Goal: Answer question/provide support: Share knowledge or assist other users

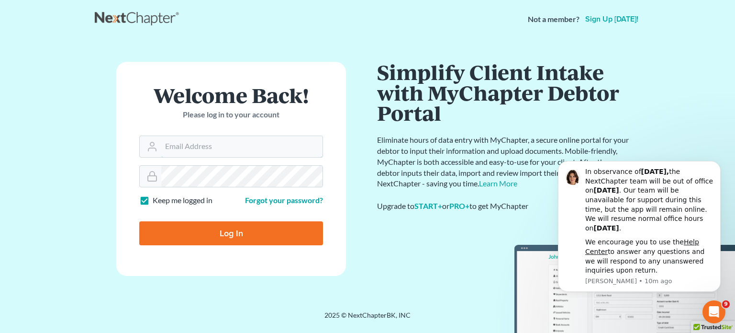
type input "[EMAIL_ADDRESS][DOMAIN_NAME]"
click at [235, 239] on input "Log In" at bounding box center [231, 233] width 184 height 24
type input "Thinking..."
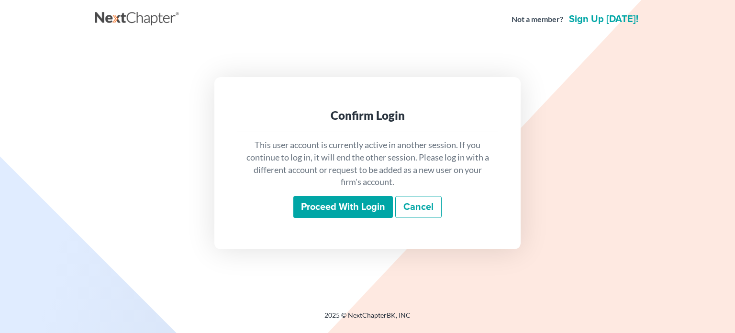
click at [326, 204] on input "Proceed with login" at bounding box center [343, 207] width 100 height 22
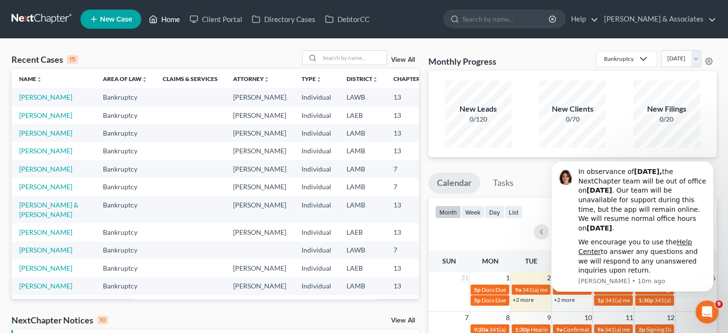
click at [170, 18] on link "Home" at bounding box center [164, 19] width 41 height 17
click at [337, 63] on input "search" at bounding box center [353, 58] width 67 height 14
click at [358, 56] on input "search" at bounding box center [353, 58] width 67 height 14
click at [30, 101] on link "[PERSON_NAME]" at bounding box center [45, 97] width 53 height 8
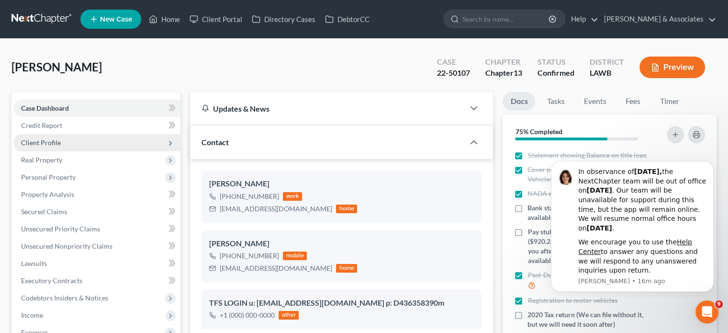
click at [57, 141] on span "Client Profile" at bounding box center [41, 142] width 40 height 8
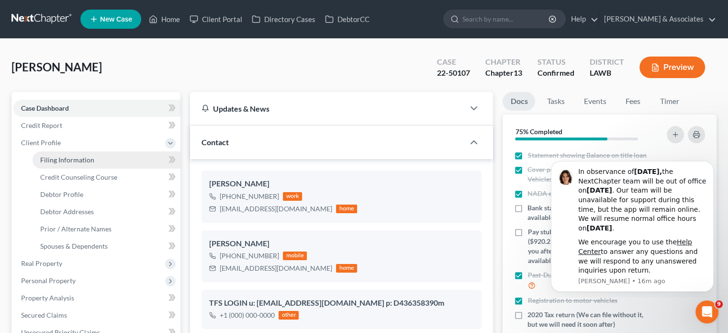
click at [101, 162] on link "Filing Information" at bounding box center [107, 159] width 148 height 17
select select "1"
select select "0"
select select "3"
select select "19"
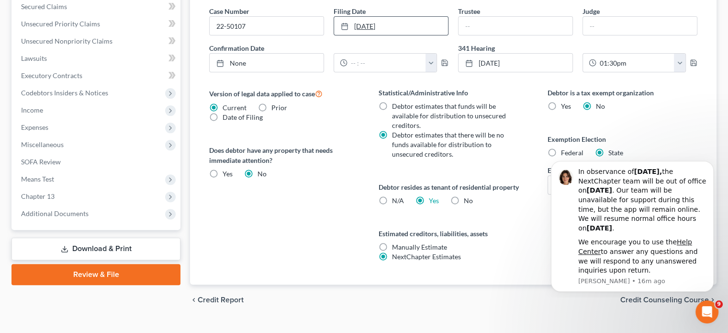
scroll to position [325, 0]
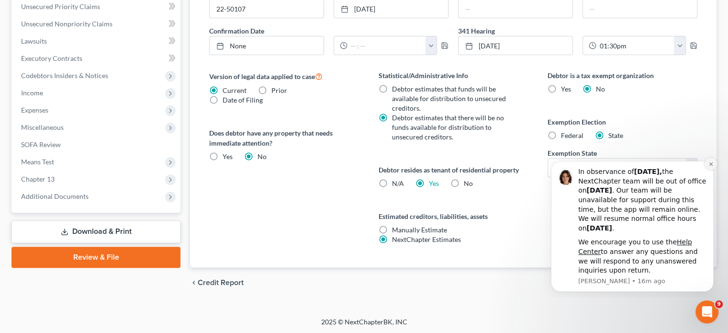
click at [714, 164] on button "Dismiss notification" at bounding box center [711, 163] width 12 height 12
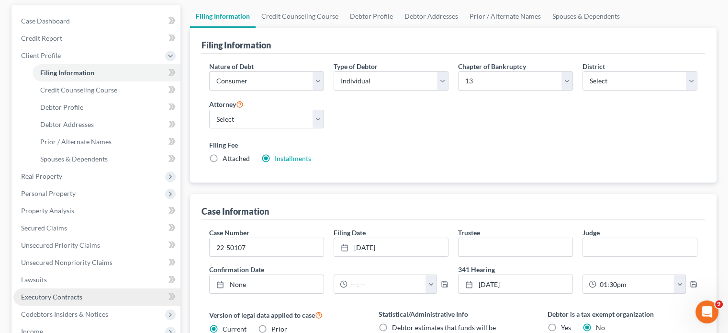
scroll to position [86, 0]
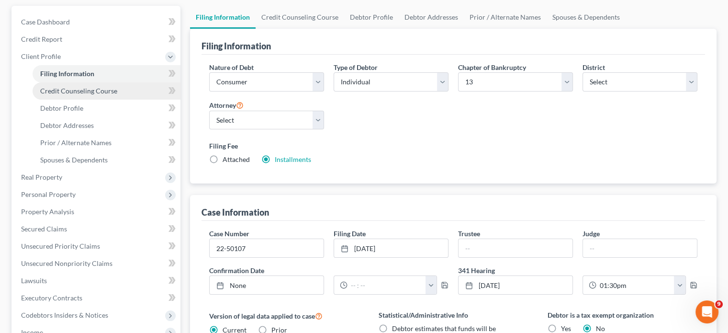
click at [110, 93] on span "Credit Counseling Course" at bounding box center [78, 91] width 77 height 8
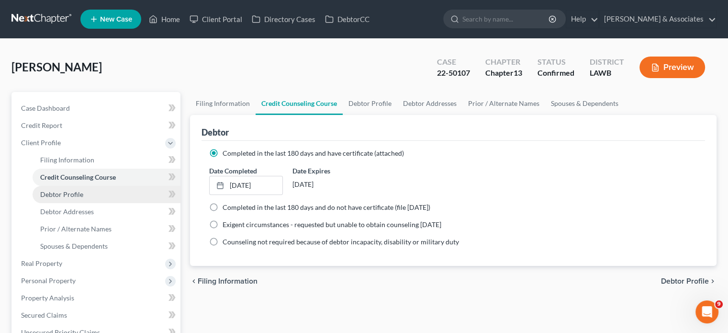
click at [105, 195] on link "Debtor Profile" at bounding box center [107, 194] width 148 height 17
select select "3"
select select "1"
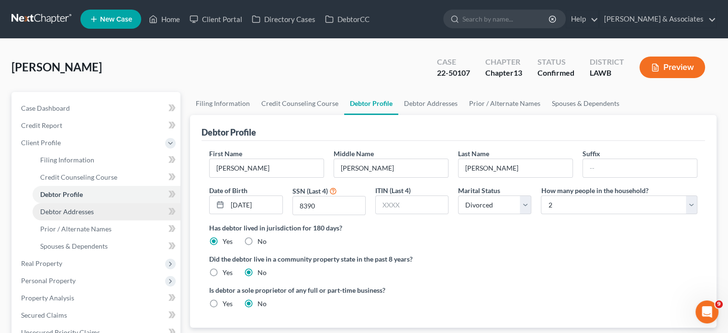
click at [112, 211] on link "Debtor Addresses" at bounding box center [107, 211] width 148 height 17
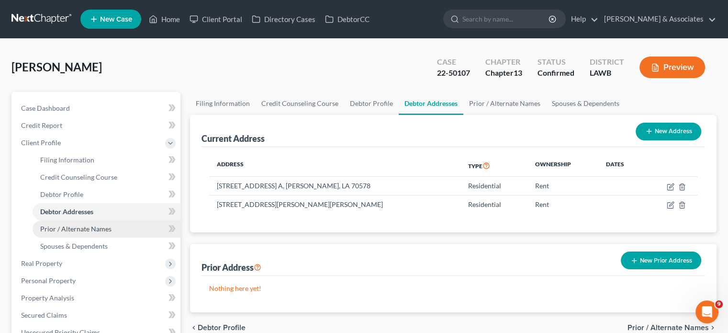
click at [110, 230] on span "Prior / Alternate Names" at bounding box center [75, 228] width 71 height 8
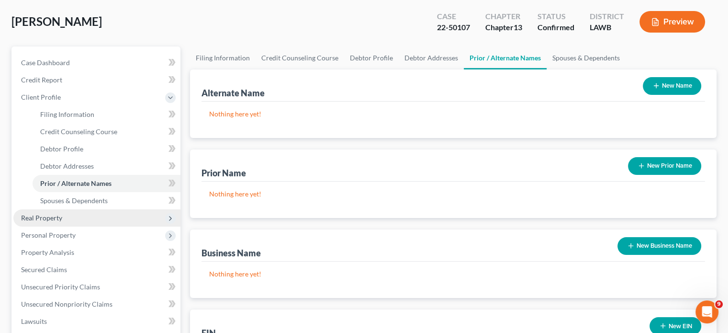
scroll to position [48, 0]
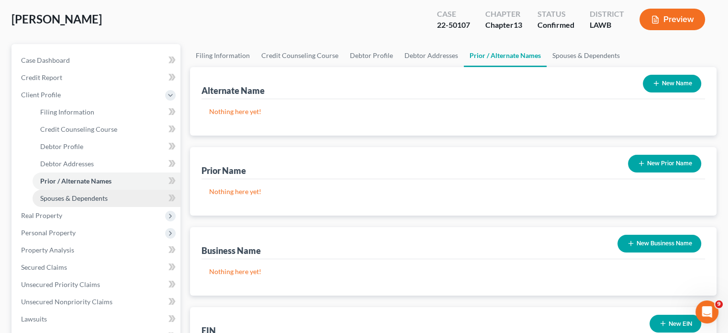
click at [119, 202] on link "Spouses & Dependents" at bounding box center [107, 198] width 148 height 17
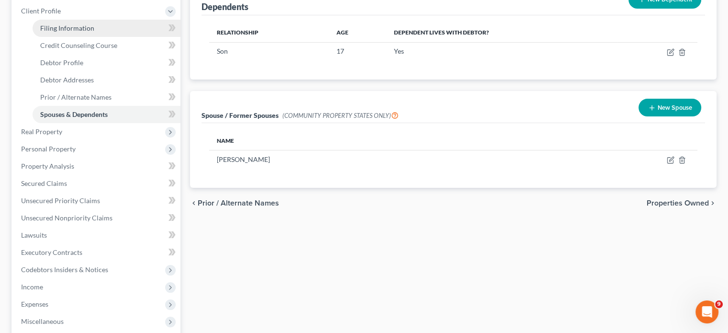
scroll to position [144, 0]
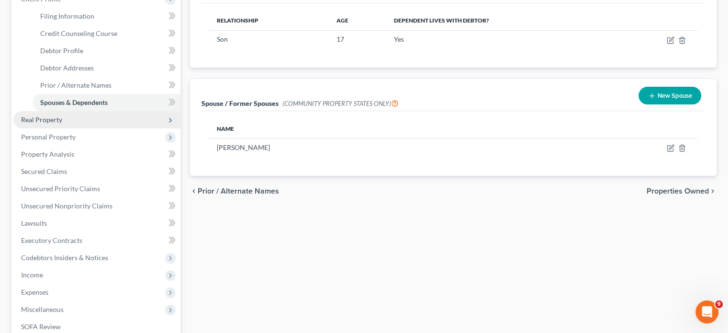
click at [90, 126] on span "Real Property" at bounding box center [96, 119] width 167 height 17
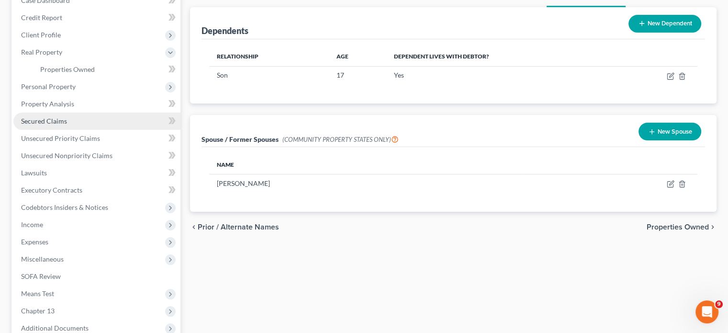
scroll to position [0, 0]
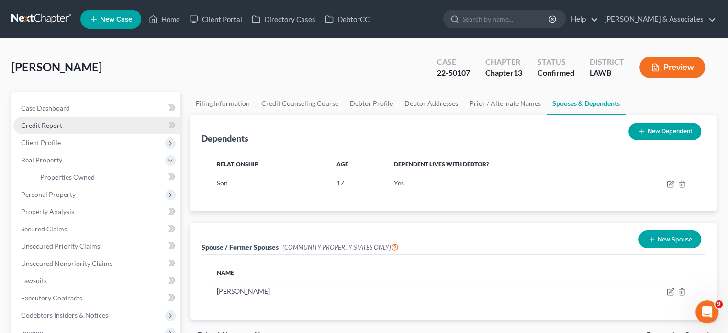
click at [97, 129] on link "Credit Report" at bounding box center [96, 125] width 167 height 17
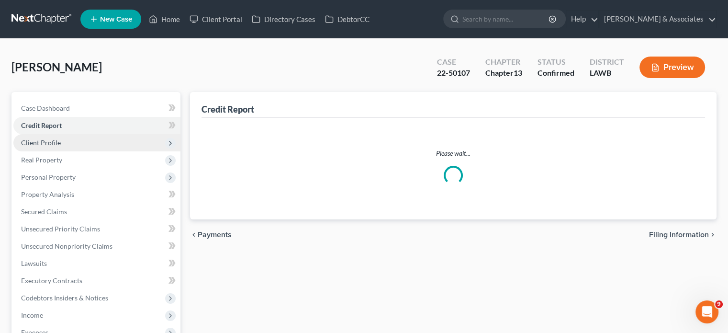
click at [92, 146] on span "Client Profile" at bounding box center [96, 142] width 167 height 17
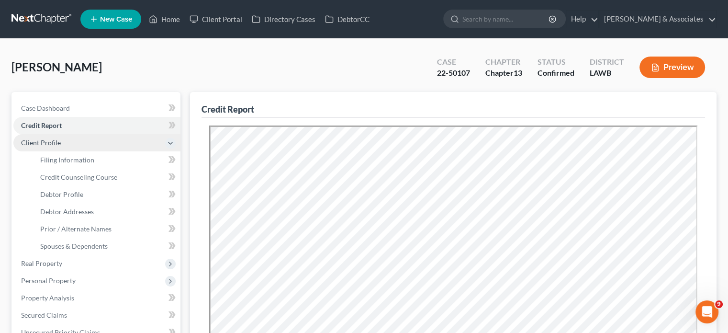
click at [50, 145] on span "Client Profile" at bounding box center [41, 142] width 40 height 8
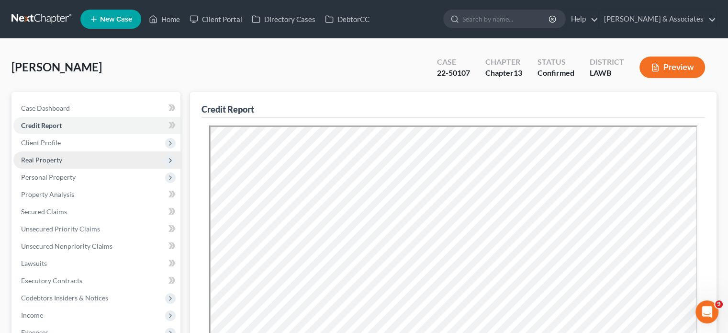
click at [66, 157] on span "Real Property" at bounding box center [96, 159] width 167 height 17
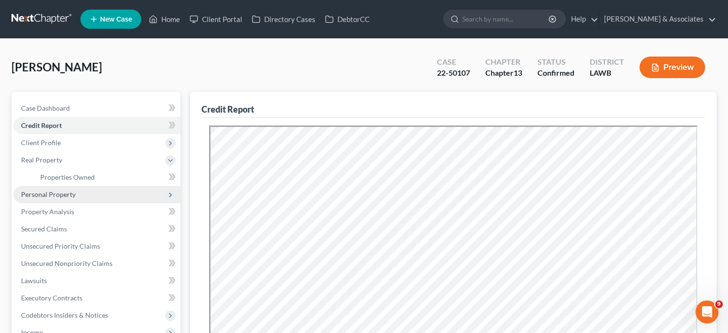
click at [67, 195] on span "Personal Property" at bounding box center [48, 194] width 55 height 8
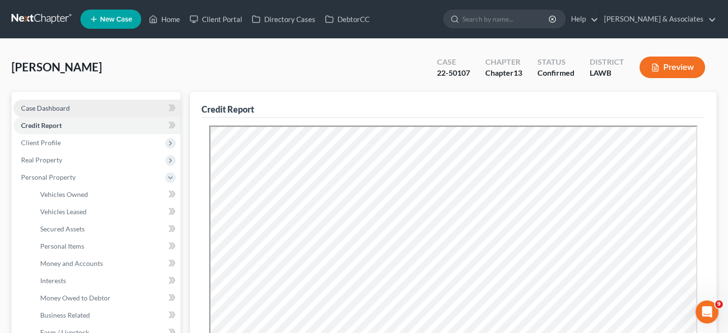
click at [63, 107] on span "Case Dashboard" at bounding box center [45, 108] width 49 height 8
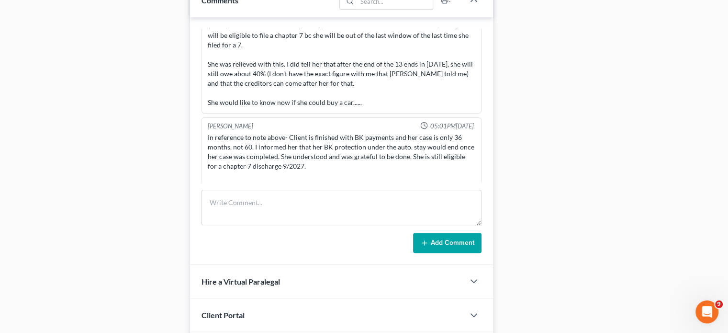
scroll to position [718, 0]
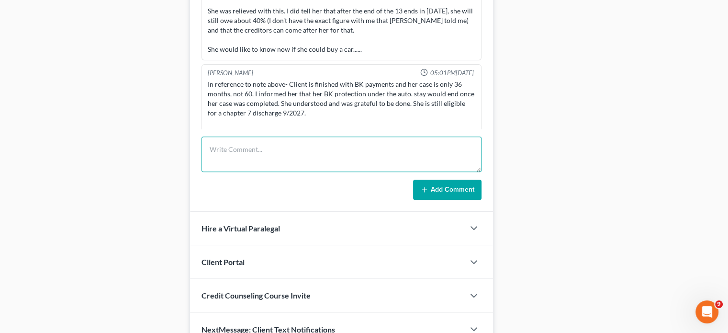
click at [243, 162] on textarea at bounding box center [342, 153] width 280 height 35
paste textarea "[PERSON_NAME] would like to know officially when she is done with her bk. She i…"
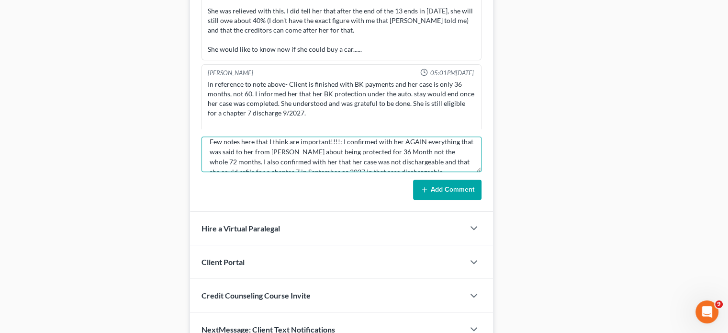
scroll to position [60, 0]
type textarea "[PERSON_NAME] would like to know officially when she is done with her bk. She i…"
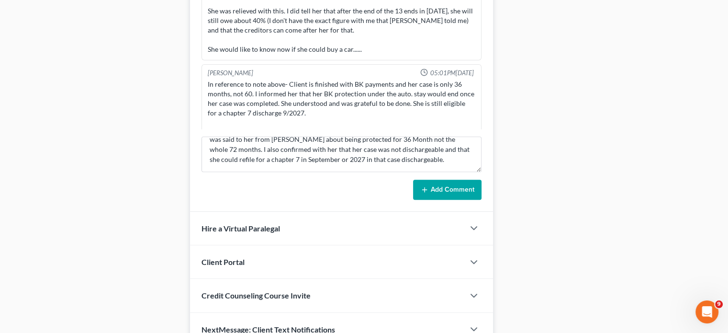
click at [446, 190] on button "Add Comment" at bounding box center [447, 189] width 68 height 20
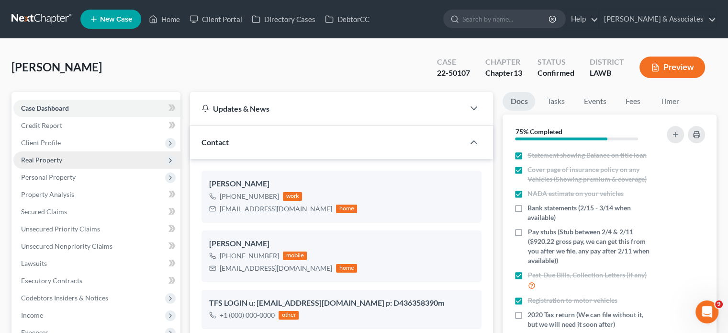
scroll to position [0, 0]
click at [168, 15] on link "Home" at bounding box center [164, 19] width 41 height 17
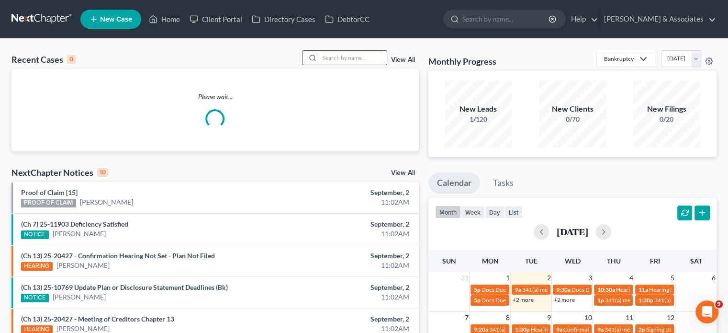
click at [331, 61] on input "search" at bounding box center [353, 58] width 67 height 14
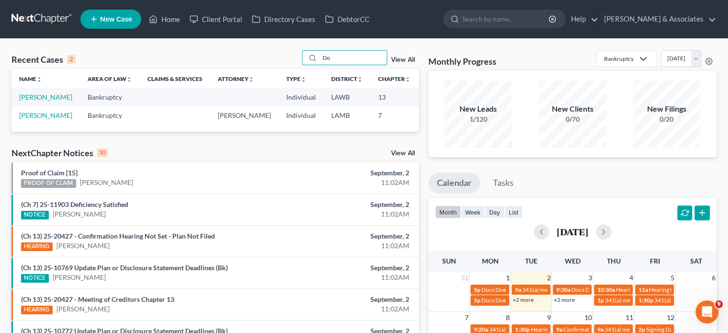
type input "D"
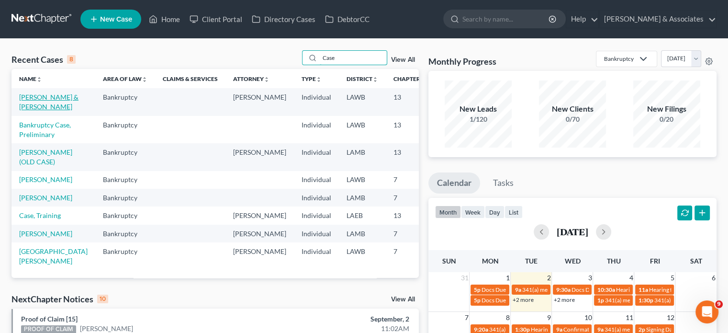
type input "Case"
click at [25, 110] on link "[PERSON_NAME] & [PERSON_NAME]" at bounding box center [48, 102] width 59 height 18
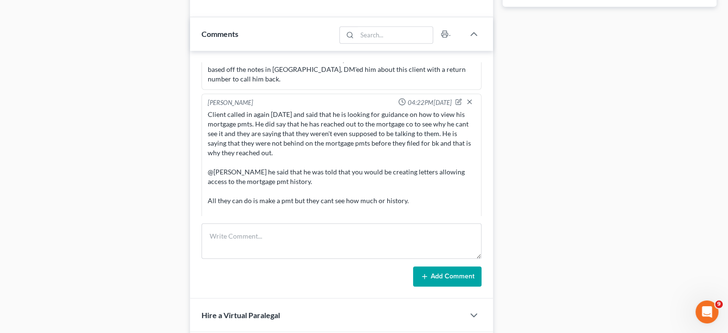
scroll to position [527, 0]
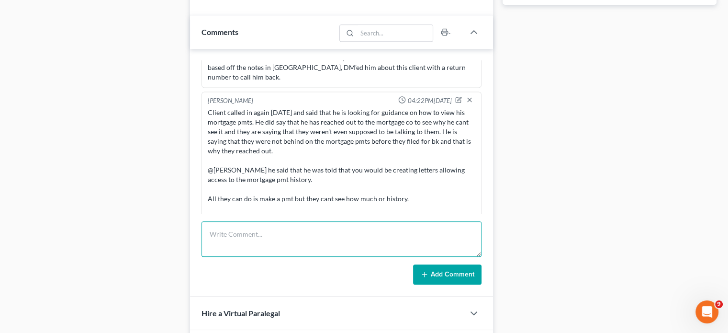
click at [234, 247] on textarea at bounding box center [342, 238] width 280 height 35
paste textarea "Please see the attached document i received for my employer about upcoming pay …"
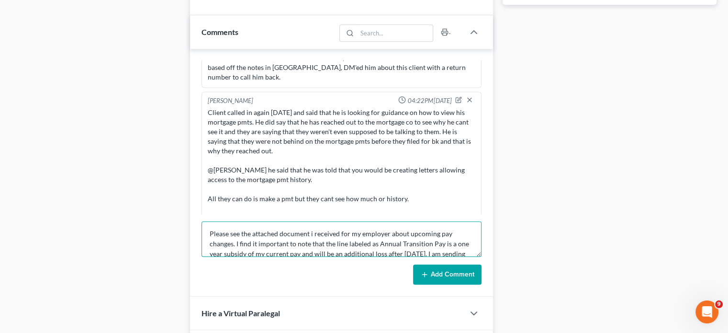
scroll to position [0, 0]
click at [211, 229] on textarea "Please see the attached document i received for my employer about upcoming pay …" at bounding box center [342, 238] width 280 height 35
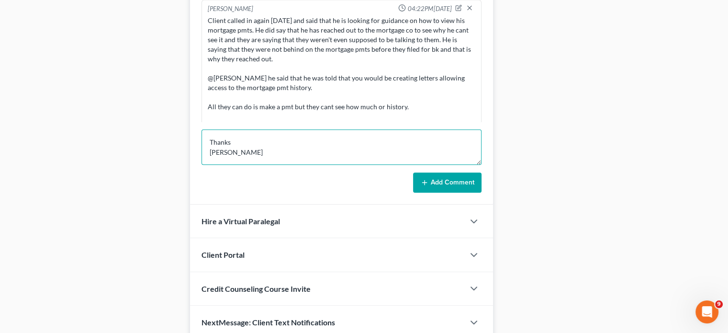
scroll to position [622, 0]
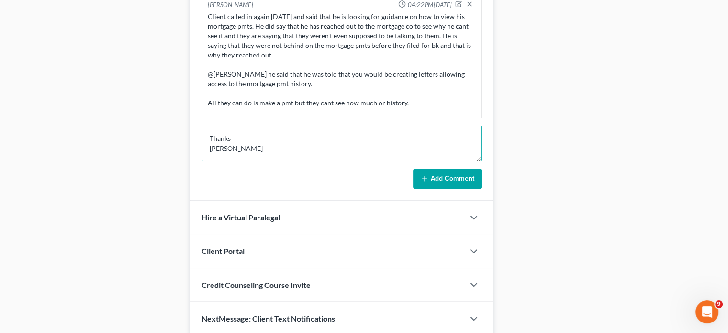
click at [262, 145] on textarea "Email from [PERSON_NAME]: Please see the attached document i received for my em…" at bounding box center [342, 142] width 280 height 35
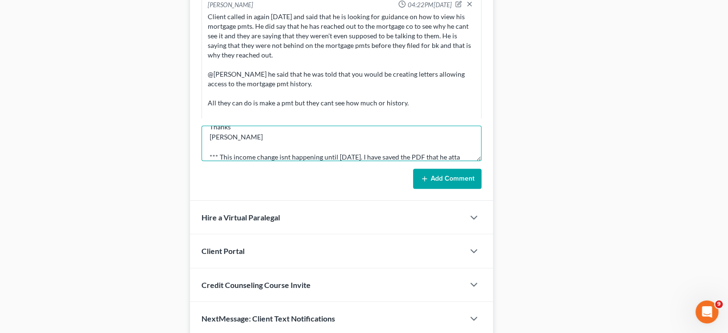
scroll to position [102, 0]
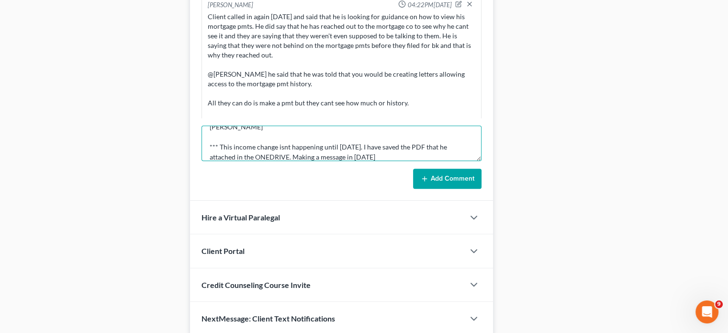
type textarea "Email from [PERSON_NAME]: Please see the attached document i received for my em…"
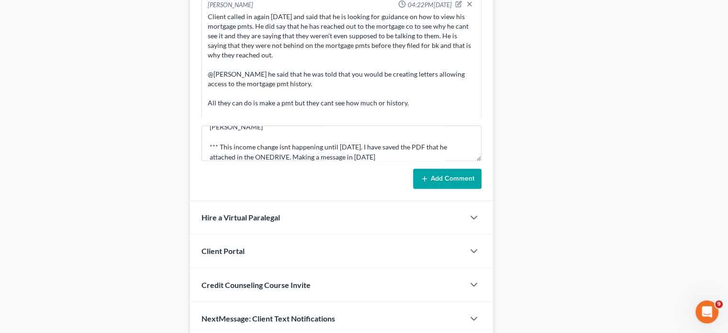
click at [433, 178] on button "Add Comment" at bounding box center [447, 178] width 68 height 20
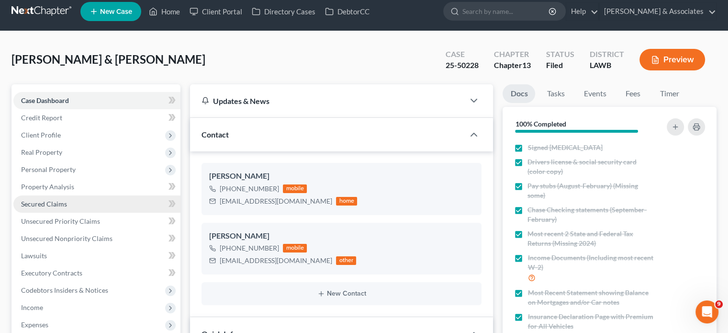
scroll to position [0, 0]
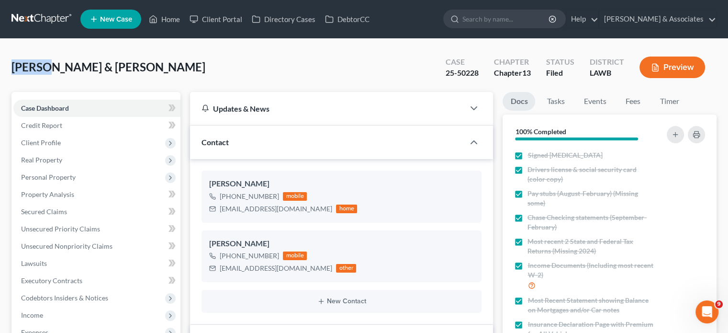
drag, startPoint x: 47, startPoint y: 68, endPoint x: 31, endPoint y: 71, distance: 16.4
click at [11, 69] on span "[PERSON_NAME] & [PERSON_NAME]" at bounding box center [108, 67] width 194 height 14
copy span "[PERSON_NAME]"
click at [326, 75] on div "[PERSON_NAME] & Nicki Upgraded Case 25-50228 Chapter Chapter 13 Status Filed Di…" at bounding box center [363, 71] width 705 height 42
click at [225, 75] on div "[PERSON_NAME] & Nicki Upgraded Case 25-50228 Chapter Chapter 13 Status Filed Di…" at bounding box center [363, 71] width 705 height 42
